Goal: Transaction & Acquisition: Purchase product/service

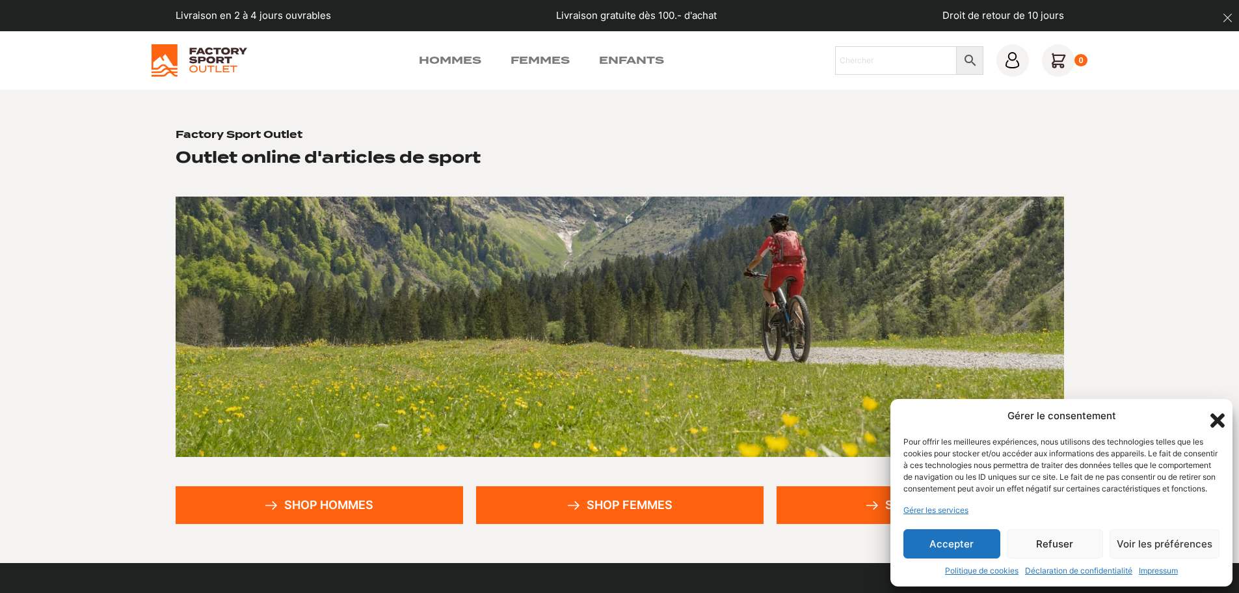
click at [1030, 537] on button "Refuser" at bounding box center [1055, 543] width 97 height 29
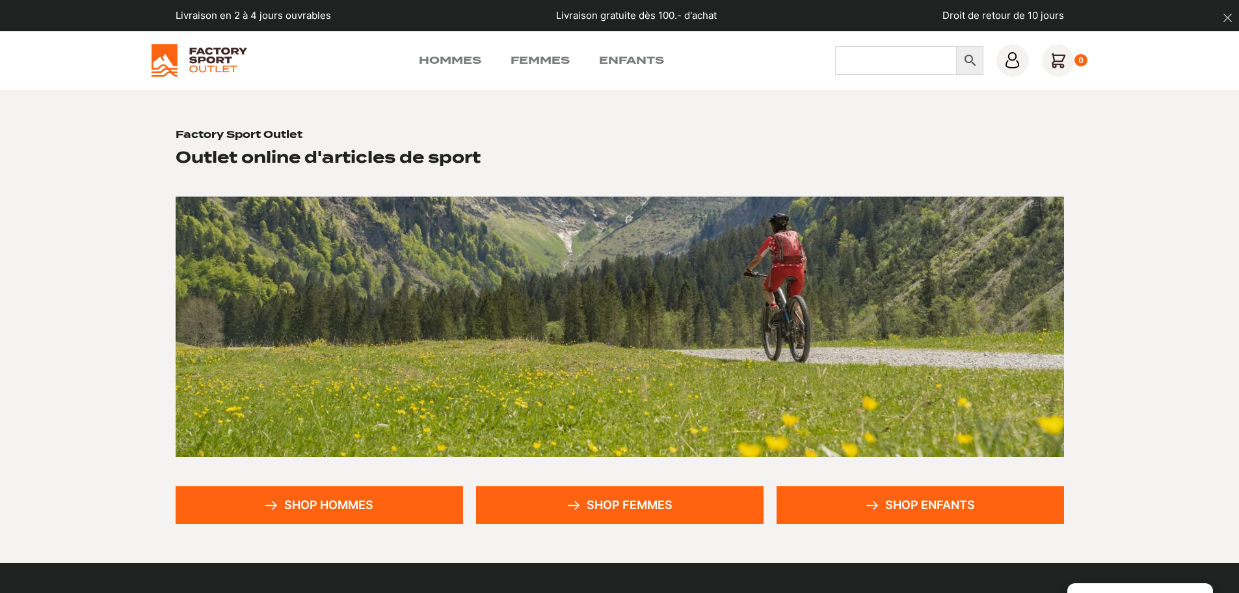
click at [873, 69] on input "Chercher" at bounding box center [896, 60] width 122 height 29
type input "lhotse"
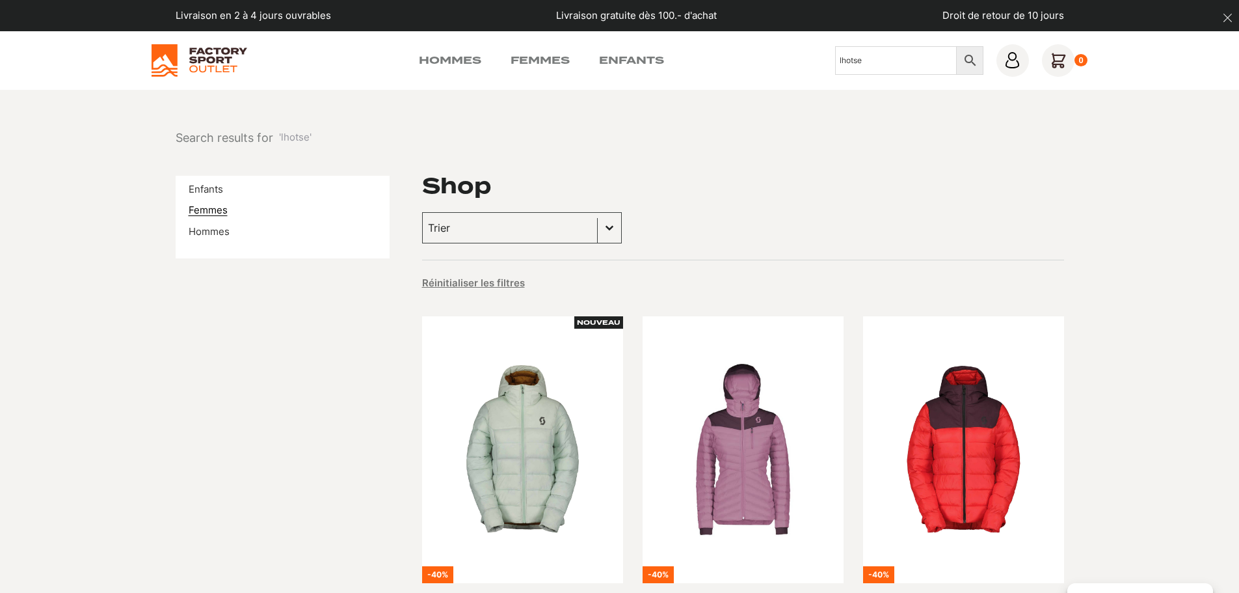
click at [212, 211] on link "Femmes" at bounding box center [208, 210] width 39 height 12
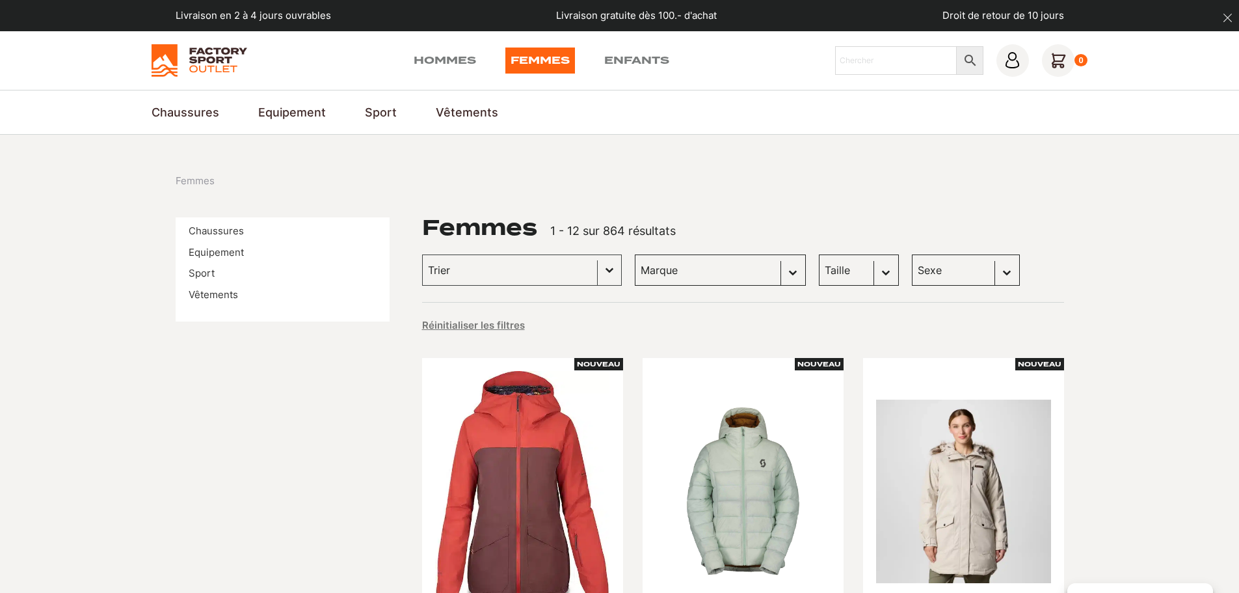
click at [764, 276] on select "Marque Scott (151) Globe Skateboards (66) Dakine (57) Dolomite (40) Craft (32) …" at bounding box center [720, 269] width 171 height 31
select select "scott"
click at [635, 254] on select "Marque Scott (151) Globe Skateboards (66) Dakine (57) Dolomite (40) Craft (32) …" at bounding box center [720, 269] width 171 height 31
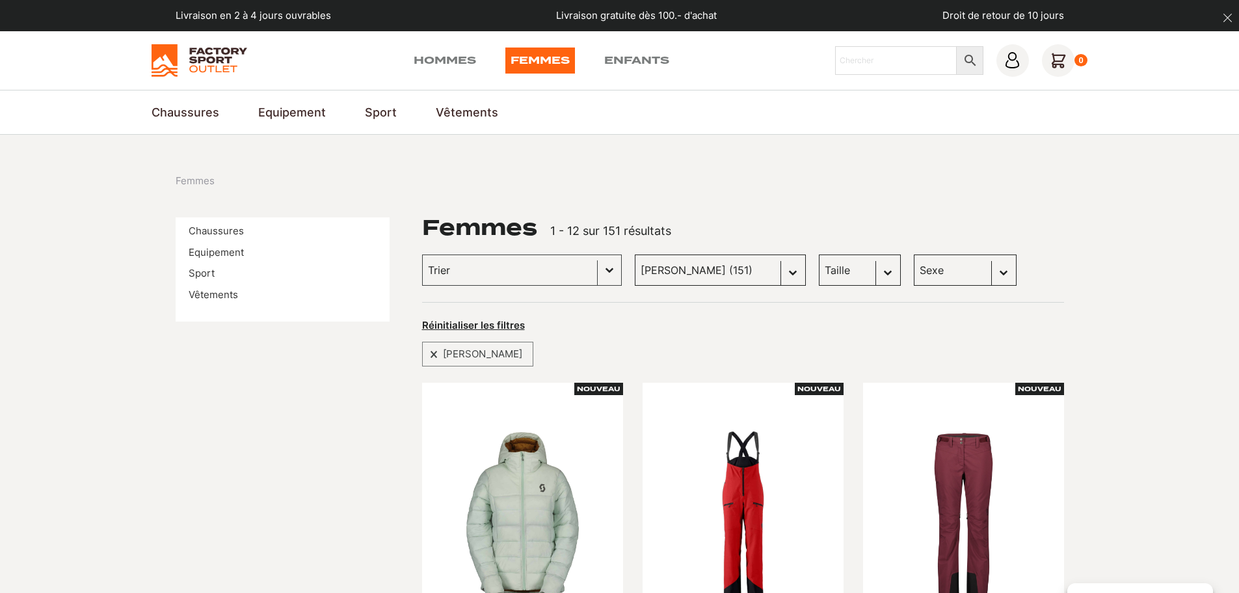
click at [867, 273] on select "Taille M (21) S (0) 38 (2) L (2) 36 (1) 37 (0) 39 (2) 40 (1) 42 (0) L/XL (0) XL…" at bounding box center [860, 269] width 82 height 31
select select "xl"
click at [819, 254] on select "Taille M (21) S (0) 38 (2) L (2) 36 (1) 37 (0) 39 (2) 40 (1) 42 (0) L/XL (0) XL…" at bounding box center [860, 269] width 82 height 31
